Goal: Information Seeking & Learning: Learn about a topic

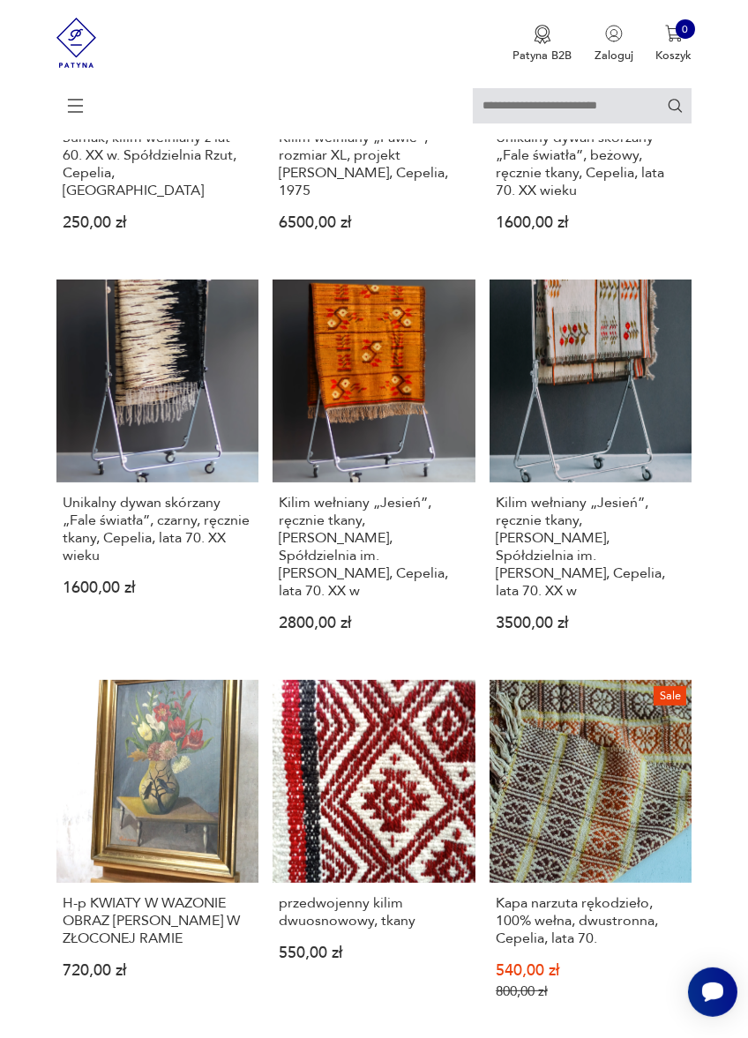
scroll to position [305, 0]
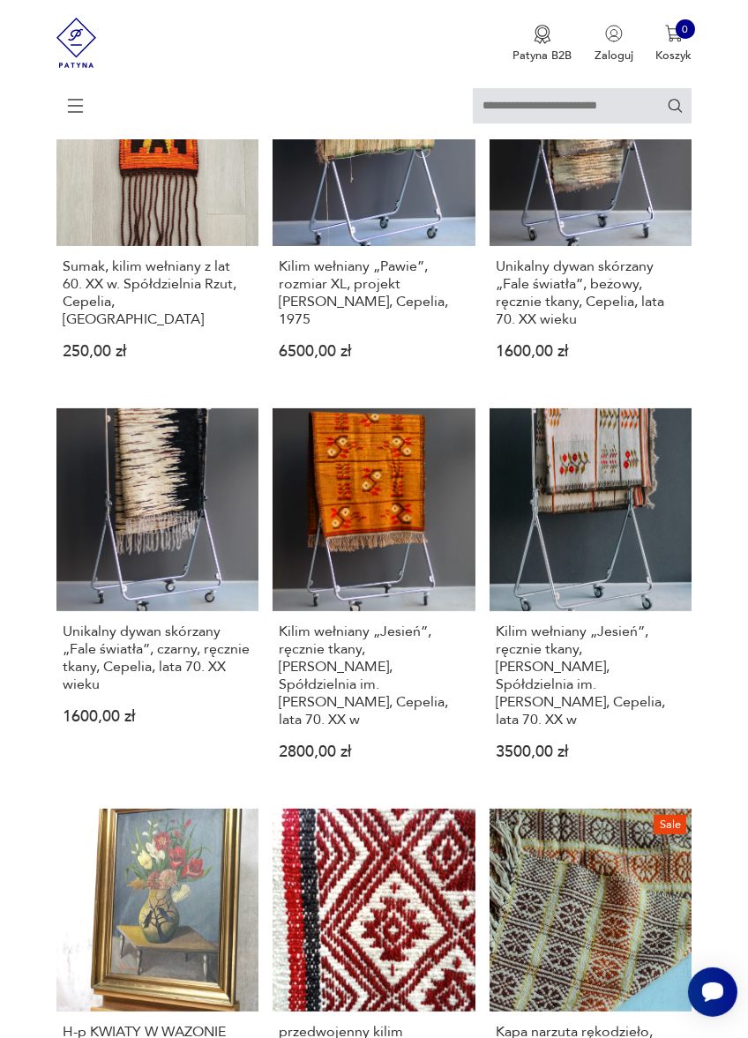
click at [685, 759] on p "3500,00 zł" at bounding box center [591, 752] width 190 height 13
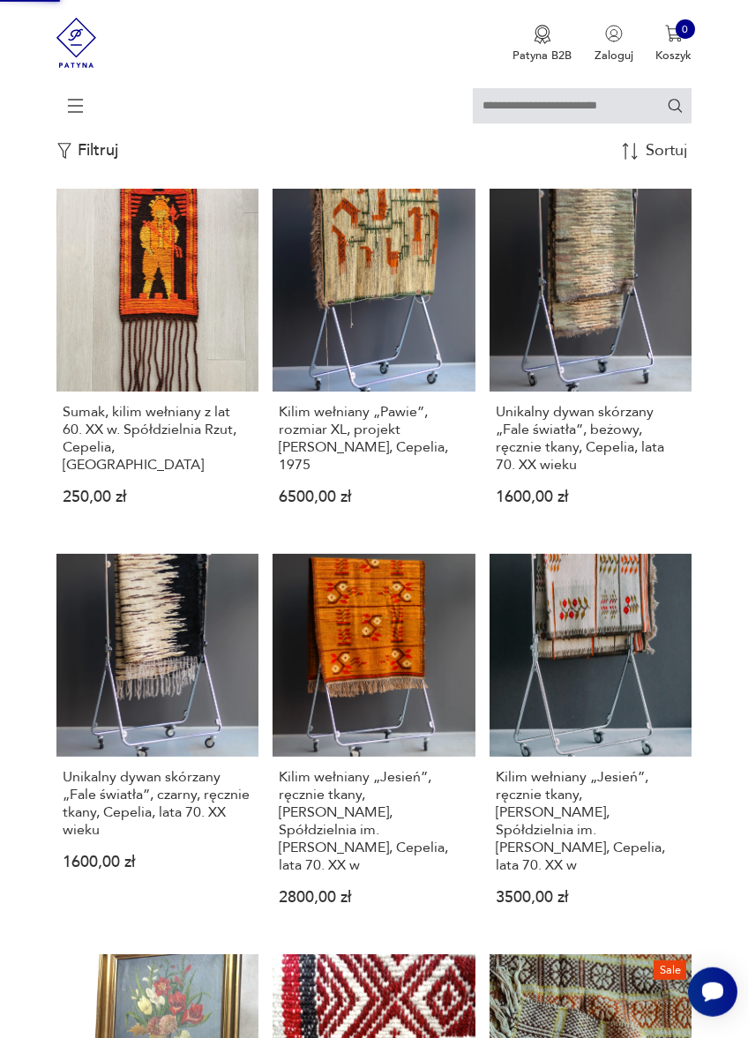
scroll to position [1, 0]
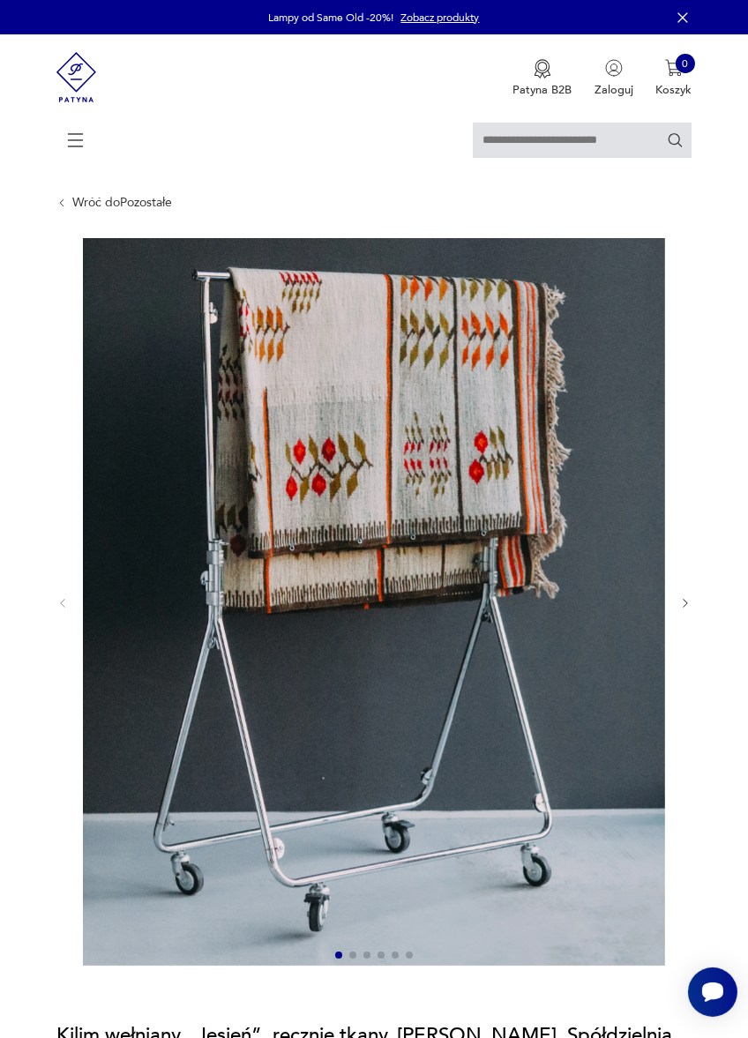
click at [692, 610] on icon "button" at bounding box center [685, 603] width 13 height 13
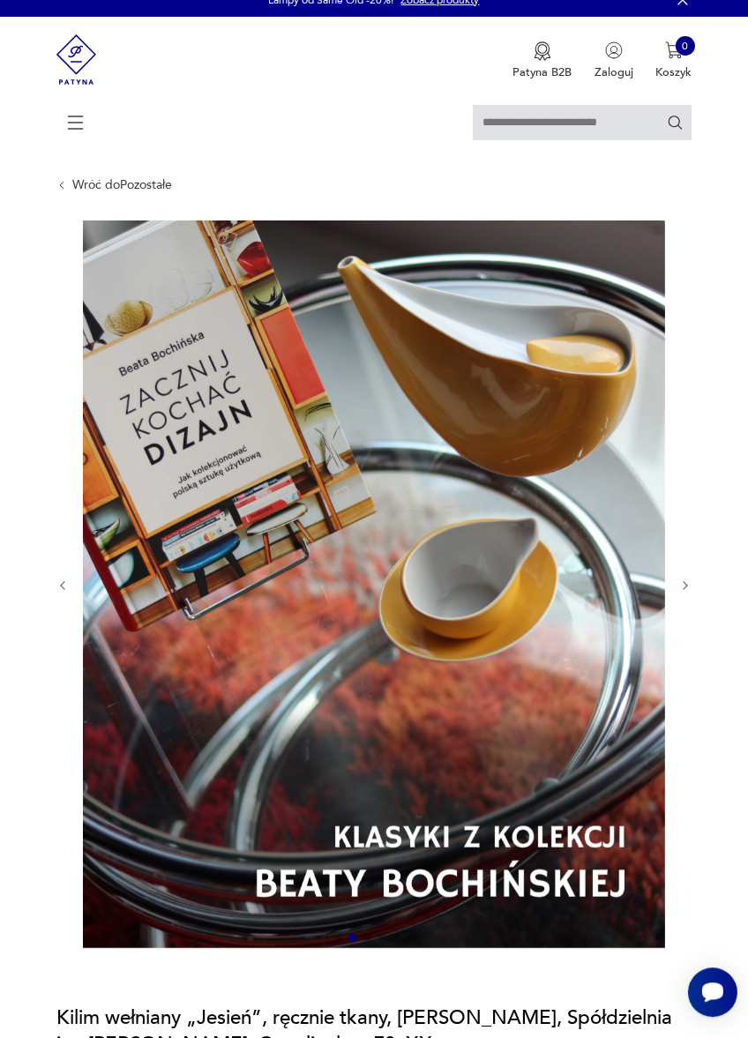
scroll to position [14, 0]
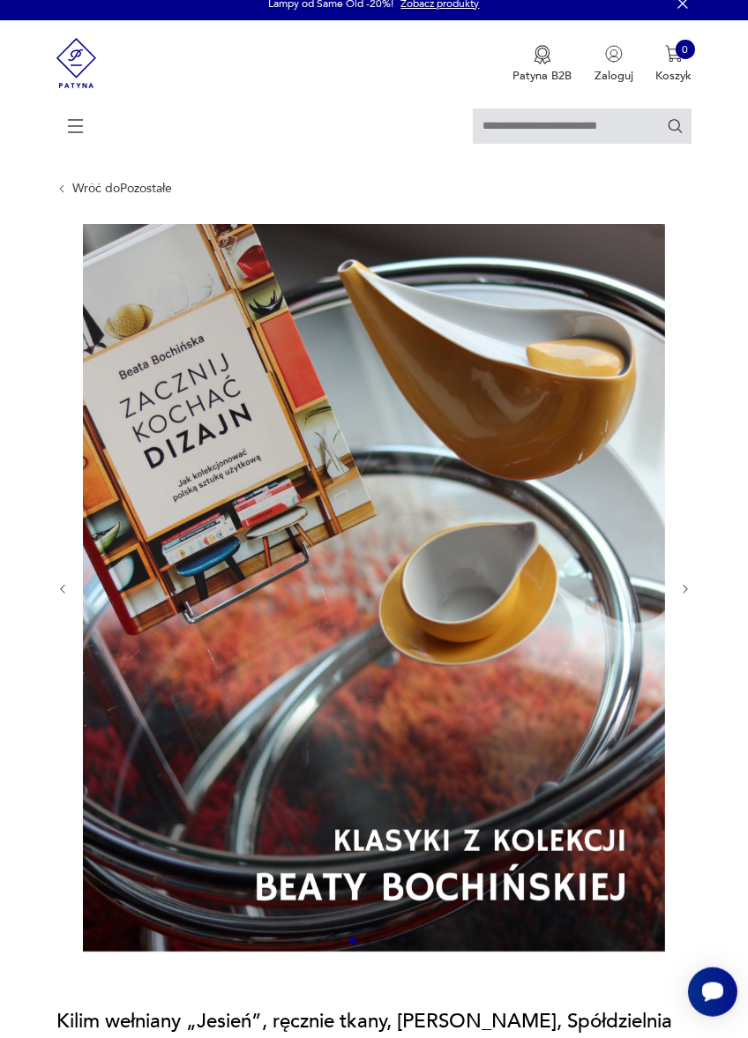
click at [692, 596] on icon "button" at bounding box center [685, 589] width 13 height 13
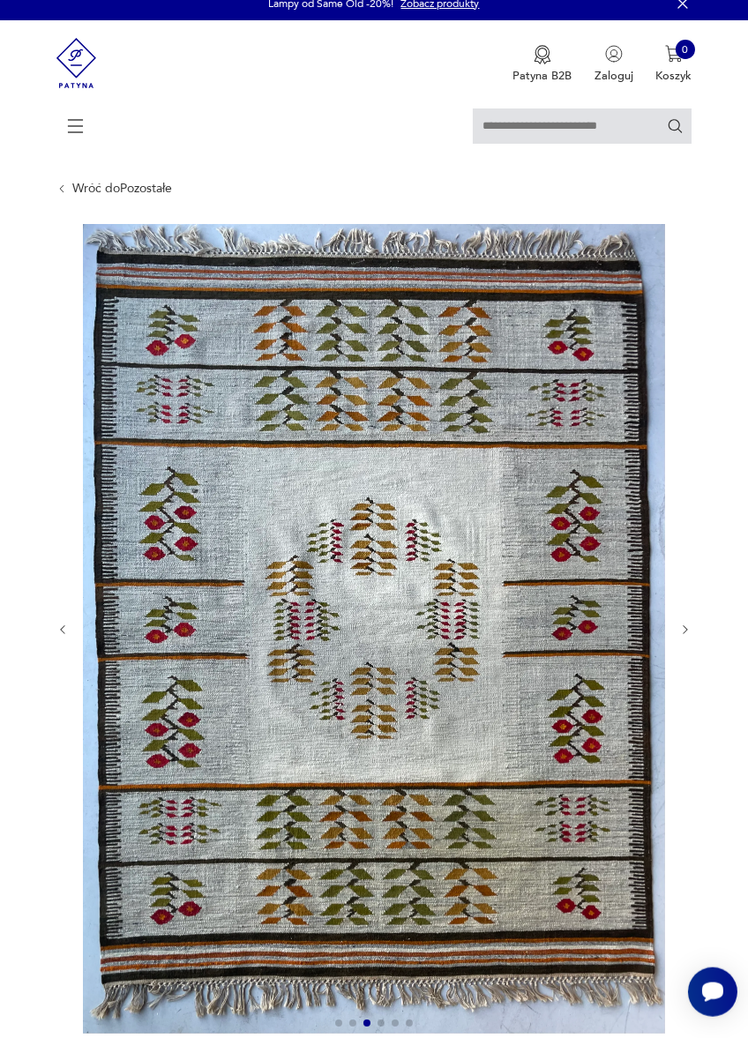
click at [687, 630] on icon "button" at bounding box center [685, 630] width 4 height 9
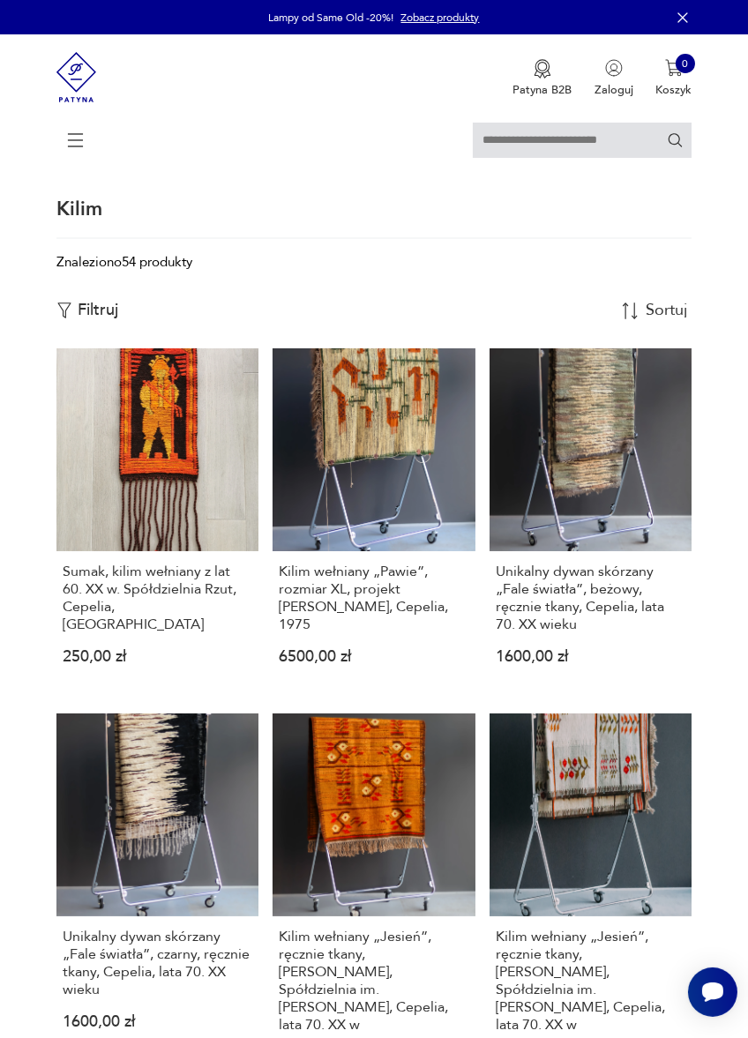
click at [638, 491] on link "Unikalny dywan skórzany „Fale światła”, beżowy, ręcznie tkany, Cepelia, lata 70…" at bounding box center [591, 519] width 203 height 342
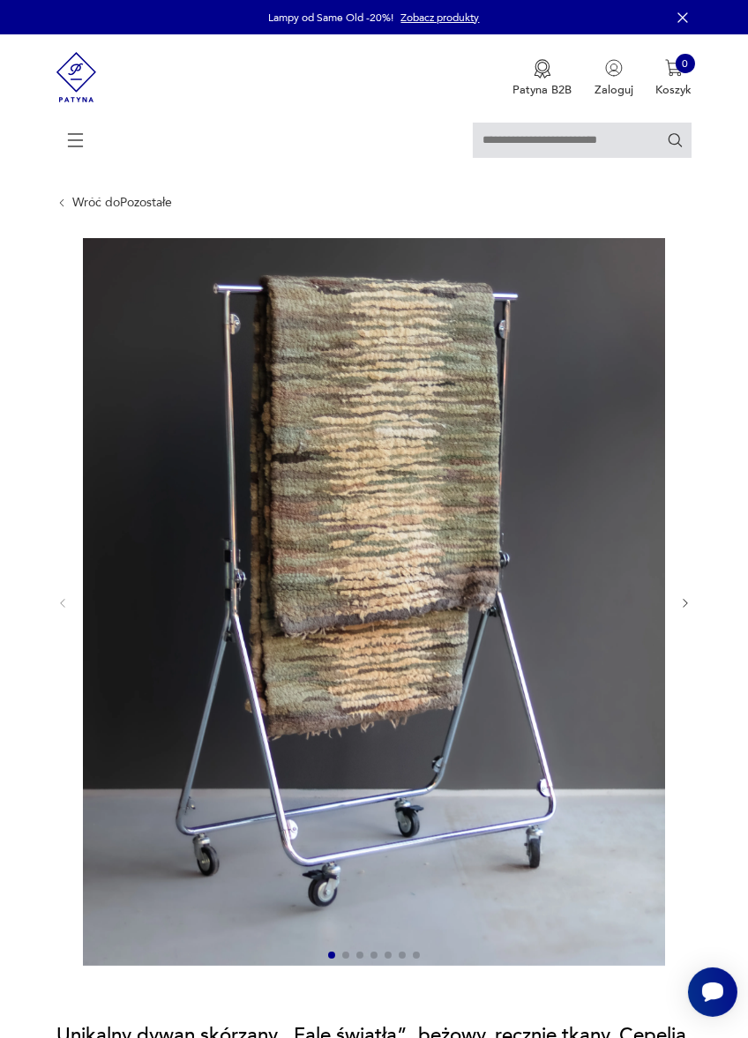
click at [692, 610] on icon "button" at bounding box center [685, 603] width 13 height 13
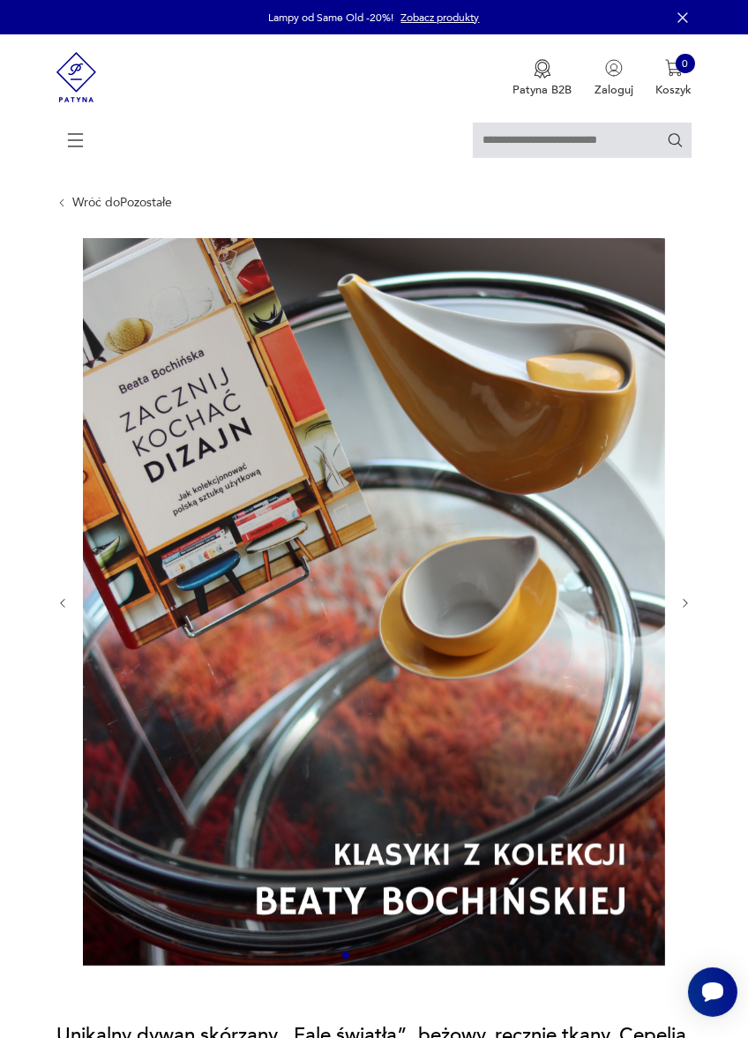
click at [692, 610] on icon "button" at bounding box center [685, 603] width 13 height 13
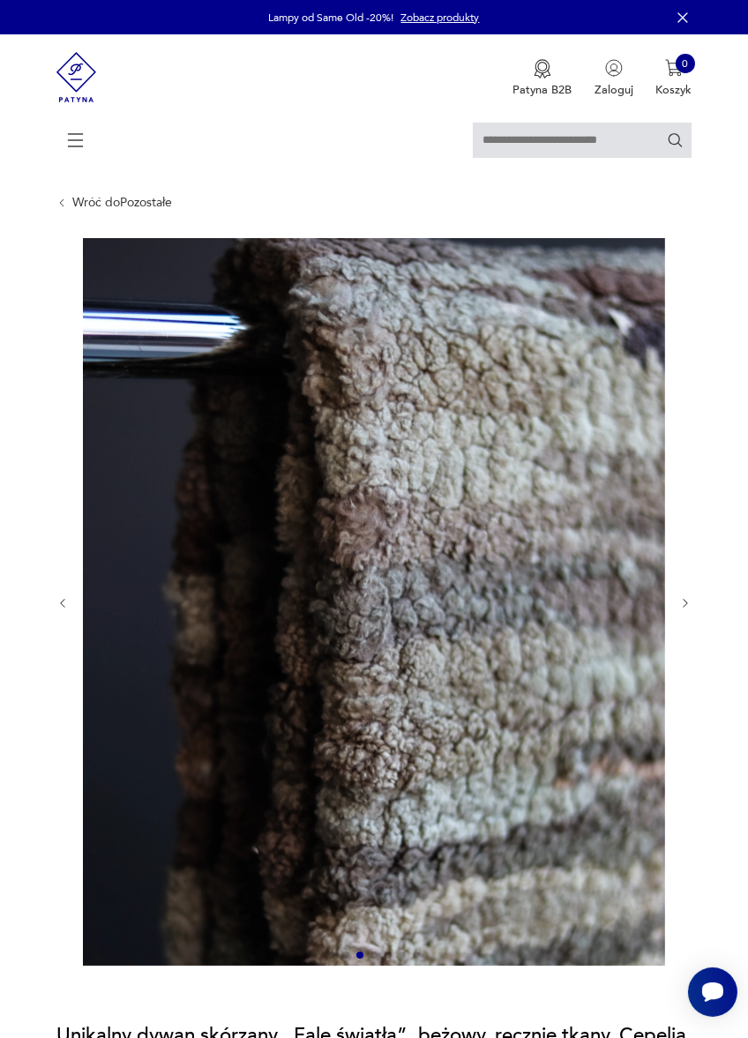
click at [692, 610] on icon "button" at bounding box center [685, 603] width 13 height 13
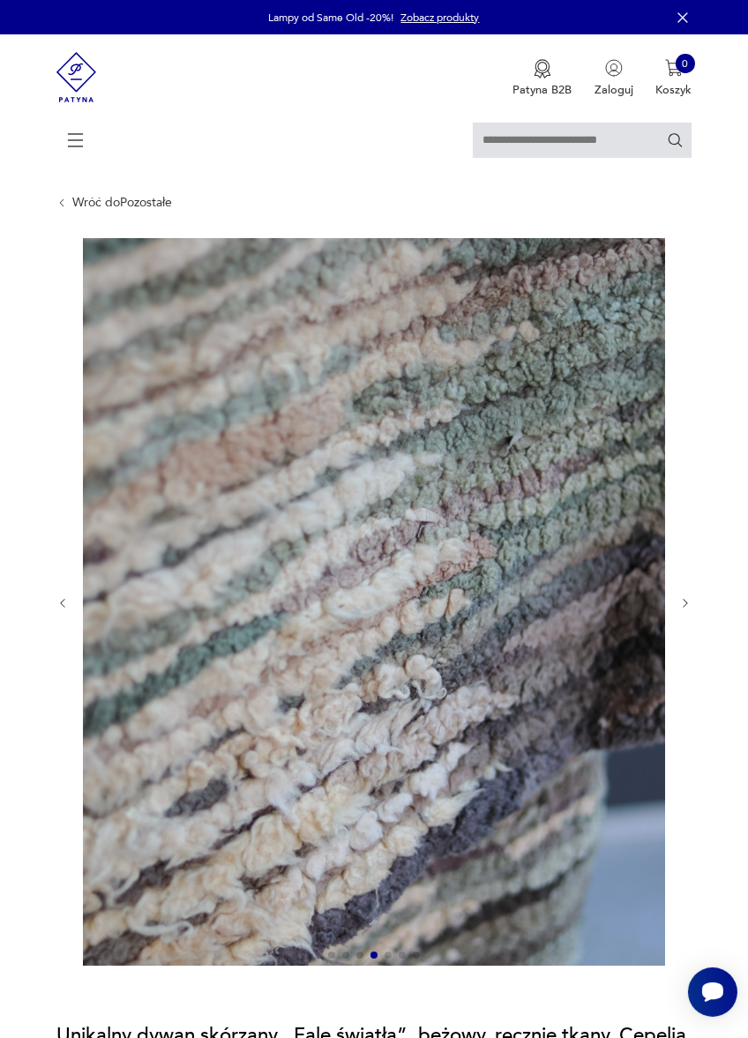
click at [691, 604] on icon "button" at bounding box center [685, 603] width 13 height 13
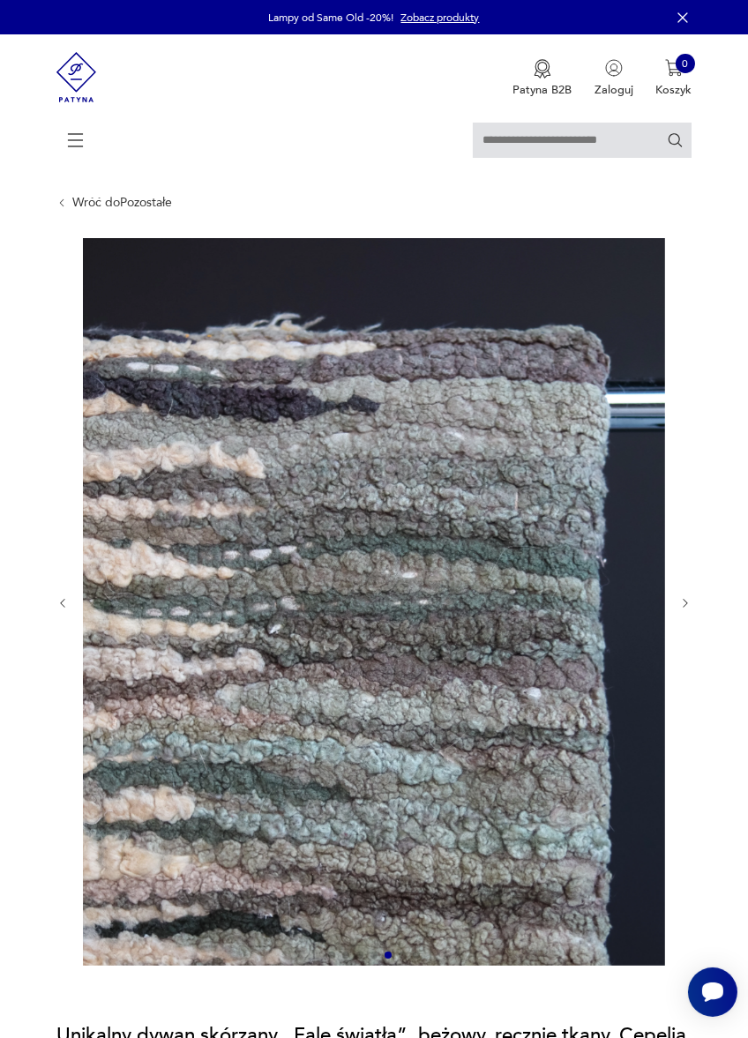
click at [685, 598] on icon "button" at bounding box center [685, 603] width 13 height 13
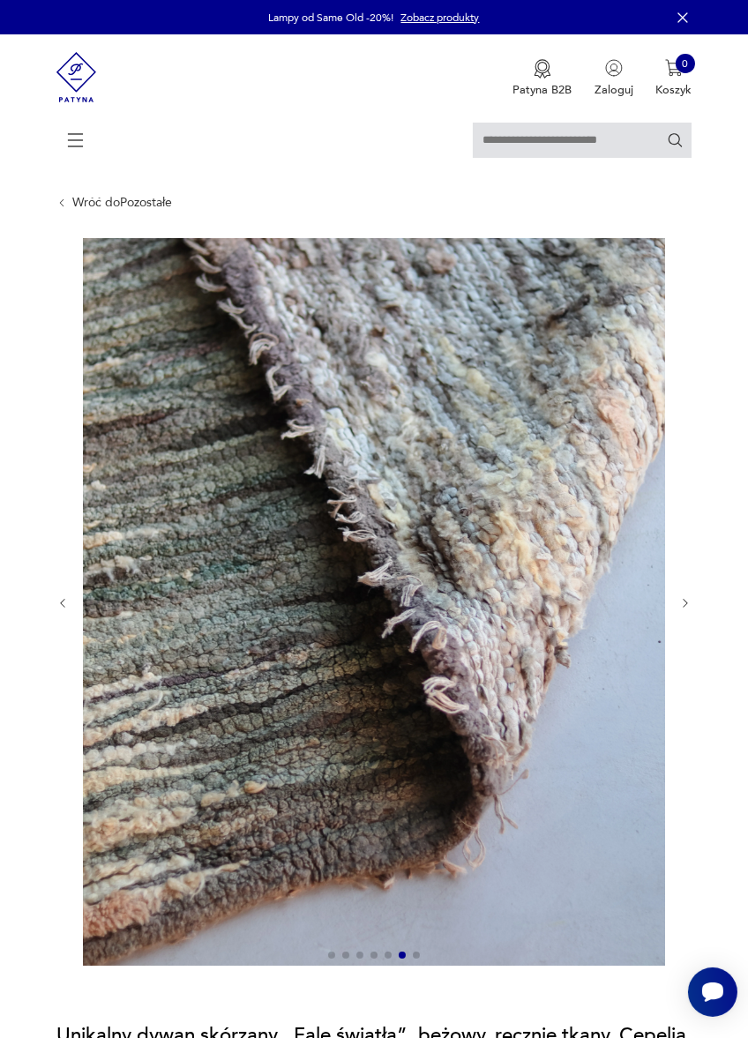
click at [692, 610] on icon "button" at bounding box center [685, 603] width 13 height 13
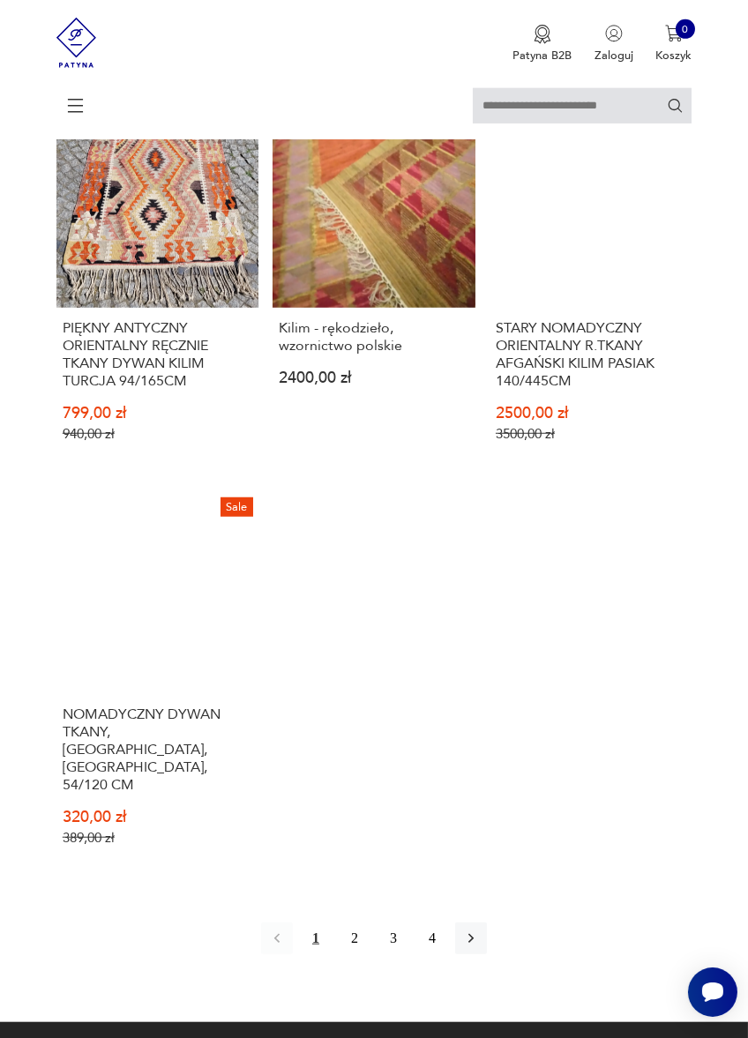
scroll to position [1756, 0]
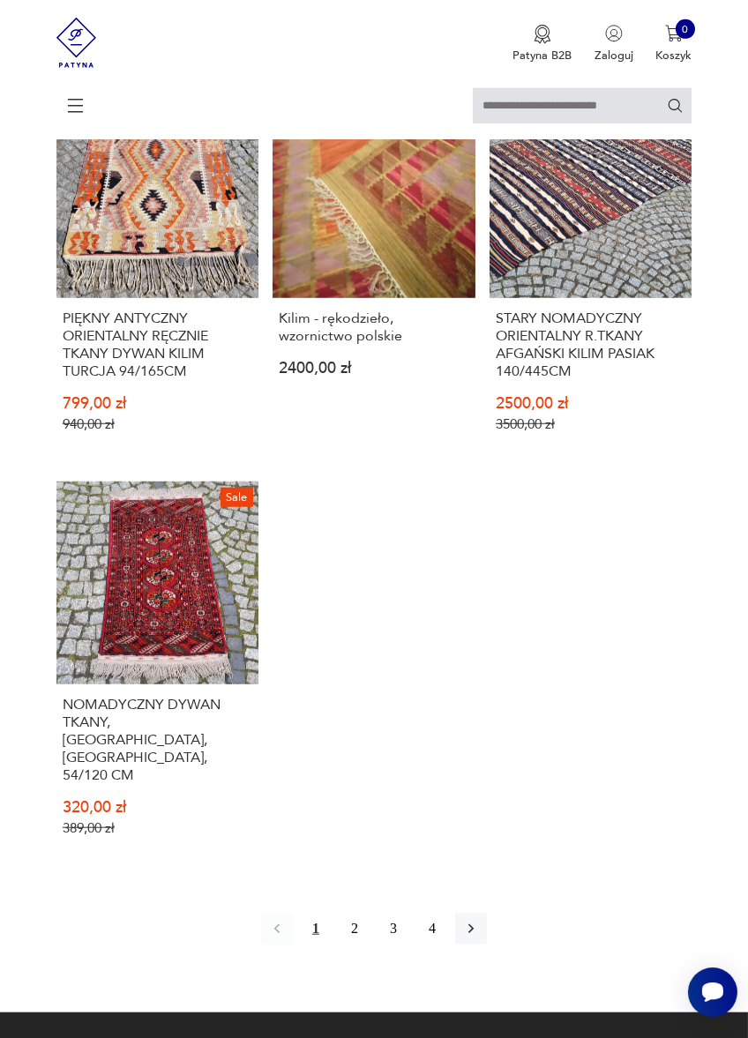
click at [474, 933] on icon "button" at bounding box center [470, 929] width 5 height 10
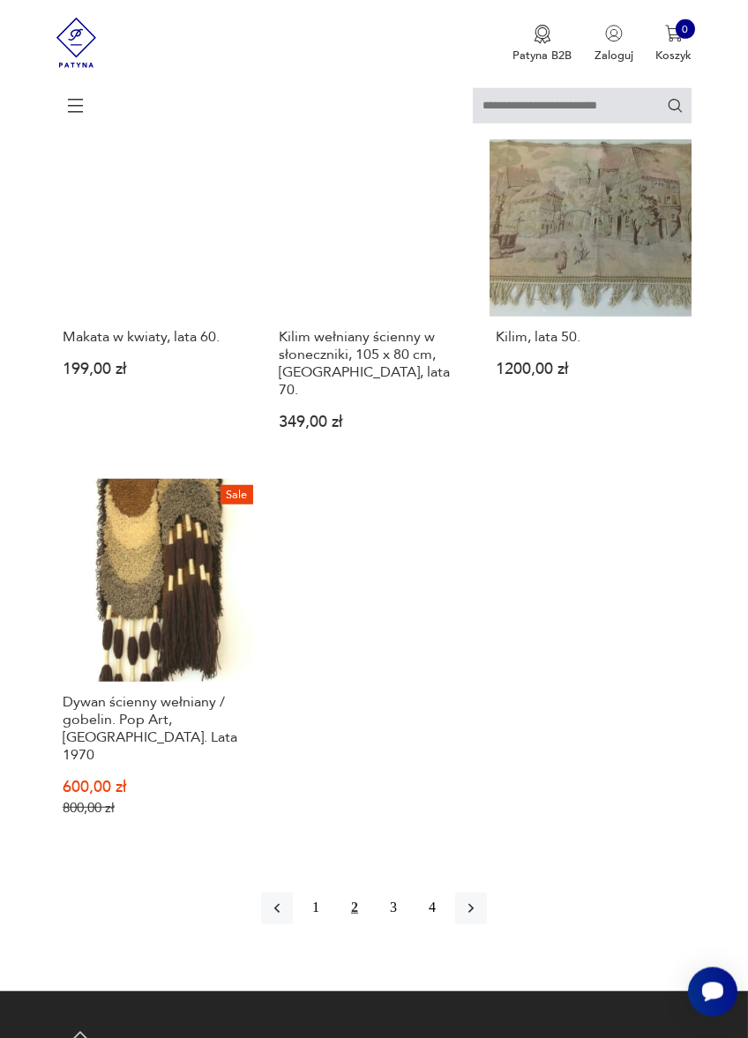
scroll to position [1650, 0]
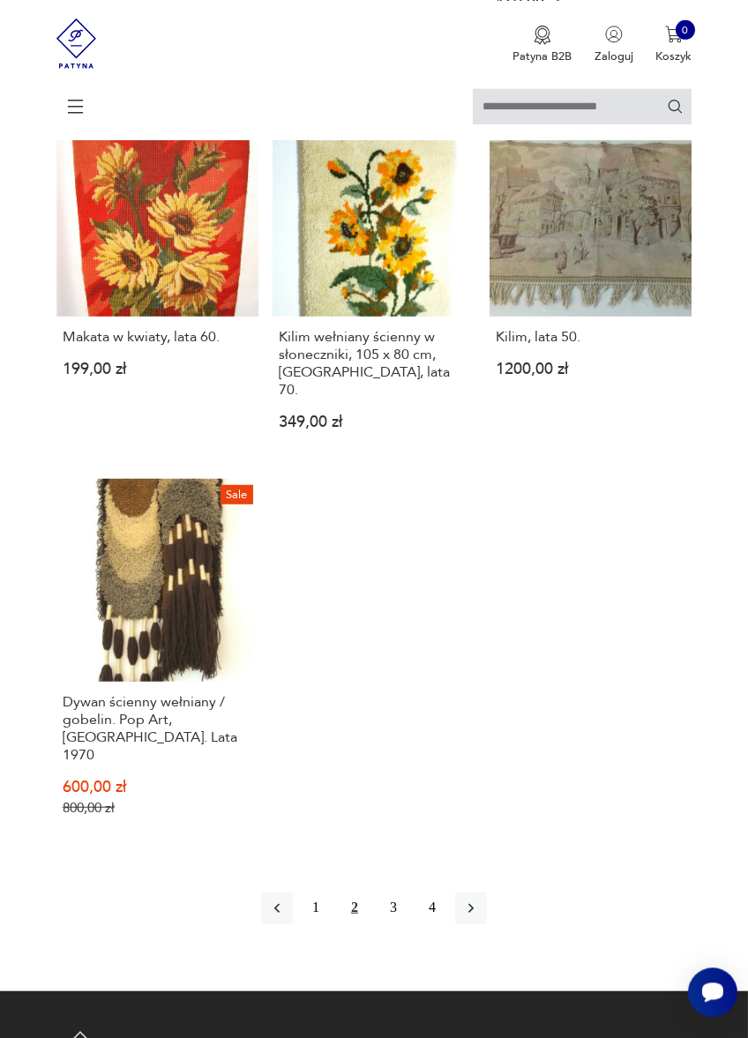
click at [487, 924] on button "button" at bounding box center [471, 908] width 32 height 32
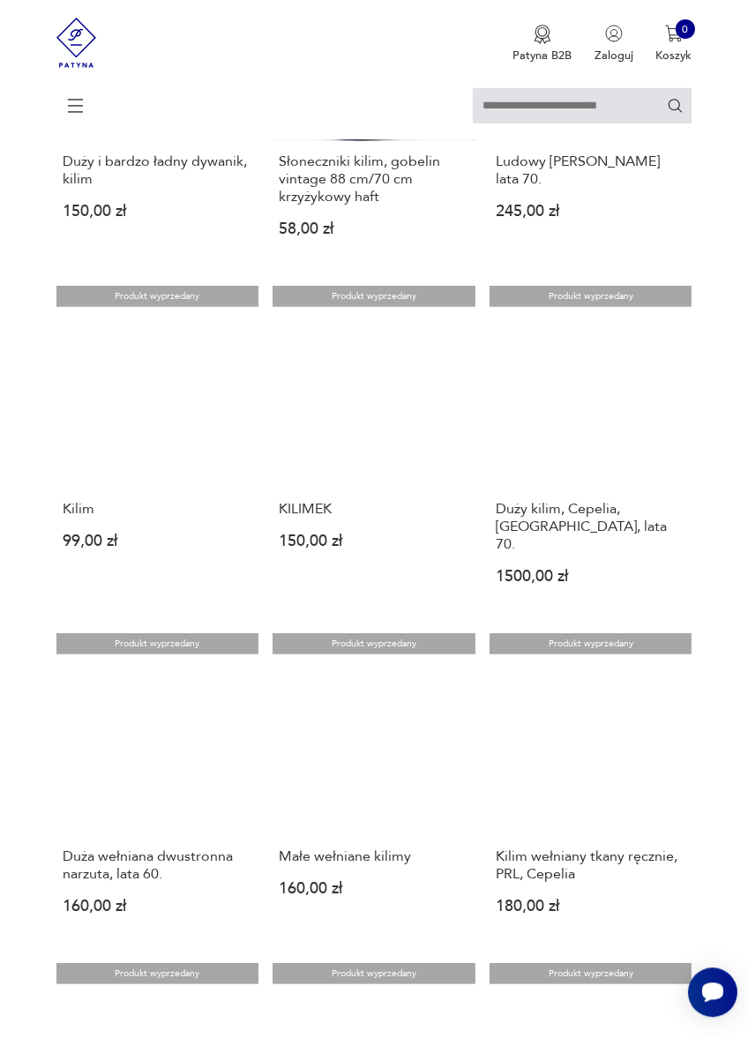
scroll to position [780, 0]
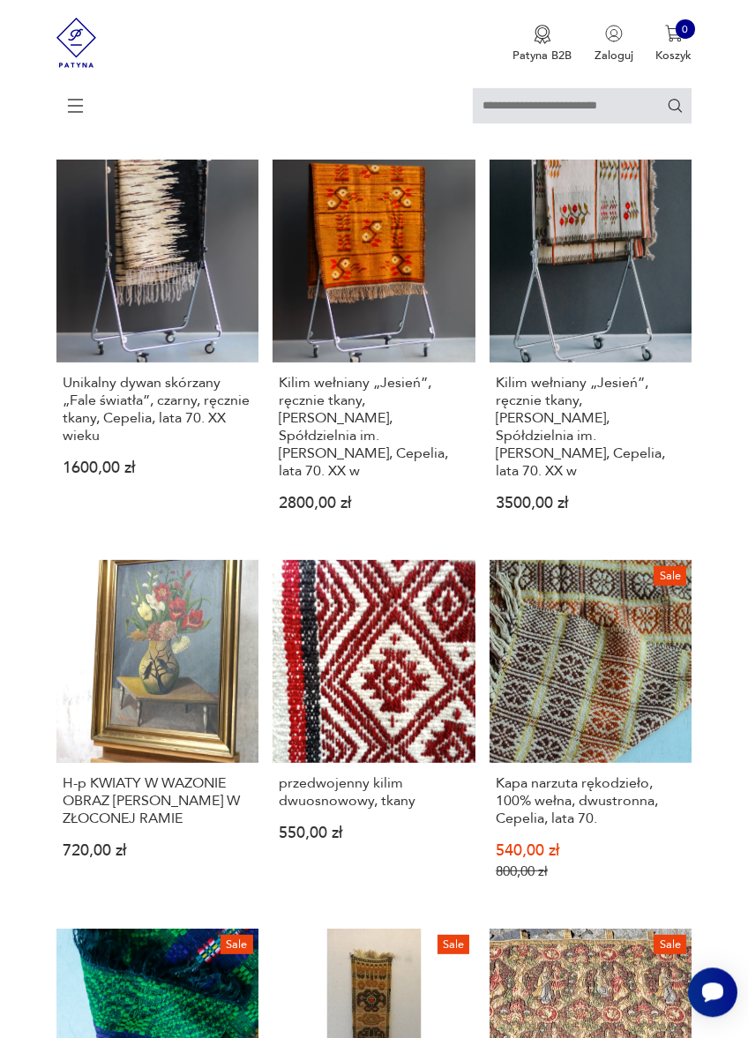
scroll to position [557, 0]
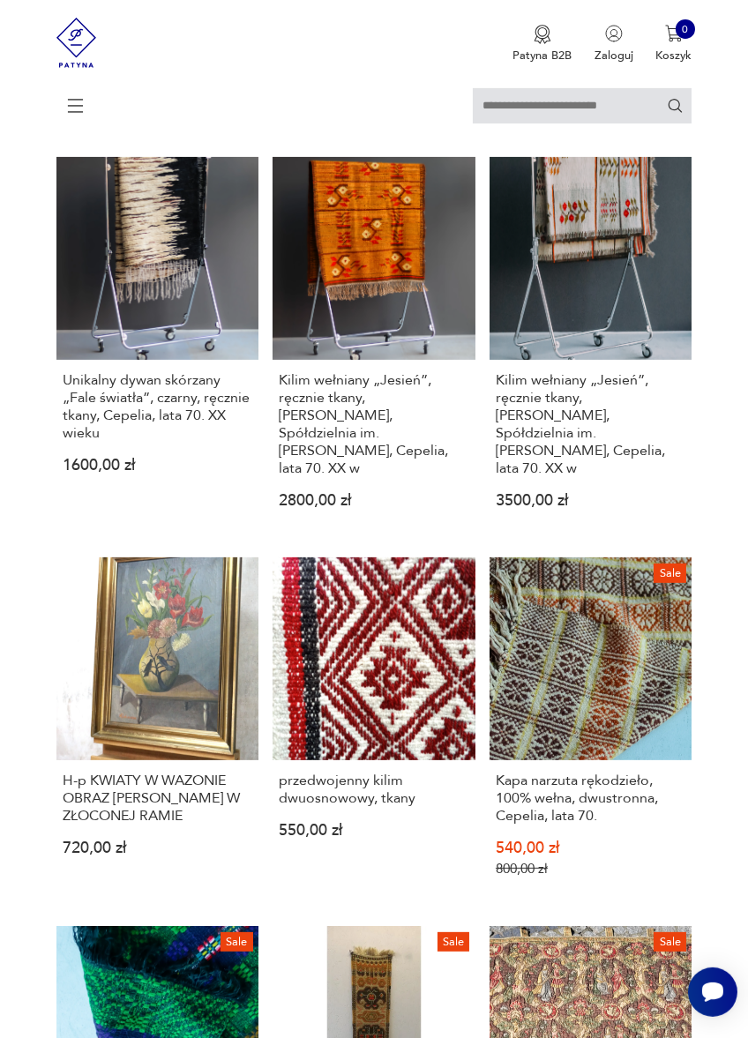
click at [596, 684] on link "Sale Kapa narzuta rękodzieło, 100% wełna, dwustronna, Cepelia, lata 70. 540,00 …" at bounding box center [591, 730] width 203 height 346
